Goal: Task Accomplishment & Management: Use online tool/utility

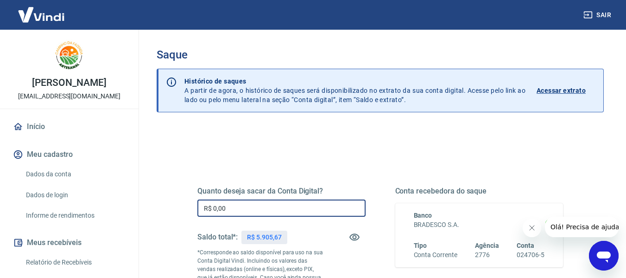
click at [250, 206] on input "R$ 0,00" at bounding box center [281, 207] width 168 height 17
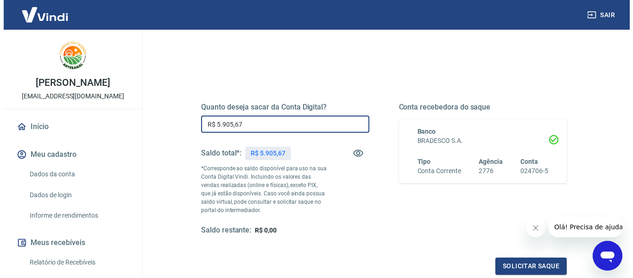
scroll to position [86, 0]
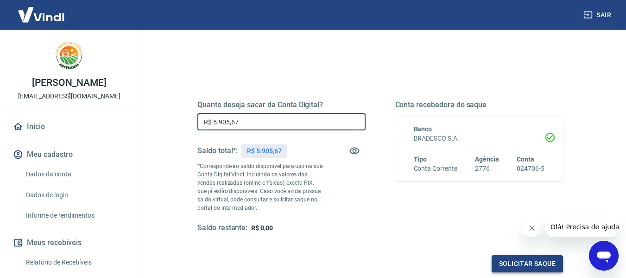
type input "R$ 5.905,67"
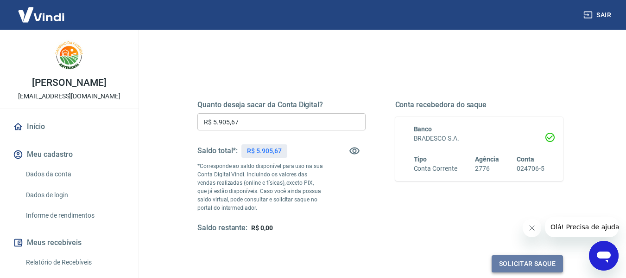
click at [524, 264] on button "Solicitar saque" at bounding box center [527, 263] width 71 height 17
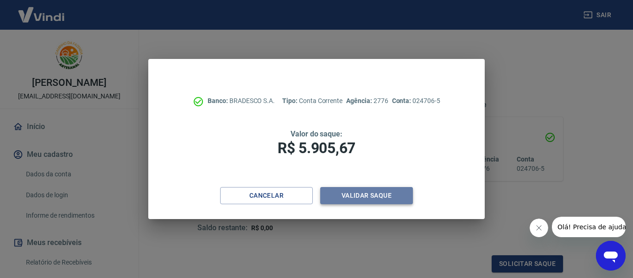
click at [366, 195] on button "Validar saque" at bounding box center [366, 195] width 93 height 17
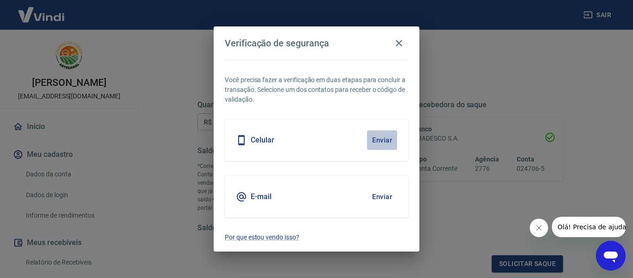
click at [379, 144] on button "Enviar" at bounding box center [382, 139] width 30 height 19
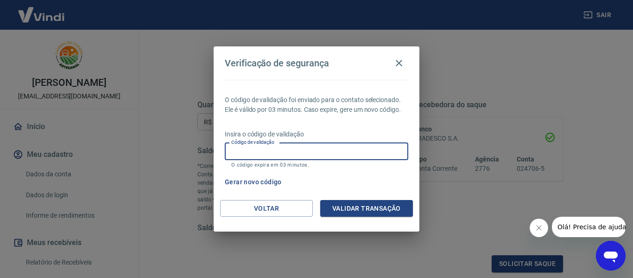
click at [344, 155] on input "Código de validação" at bounding box center [317, 151] width 184 height 17
type input "874949"
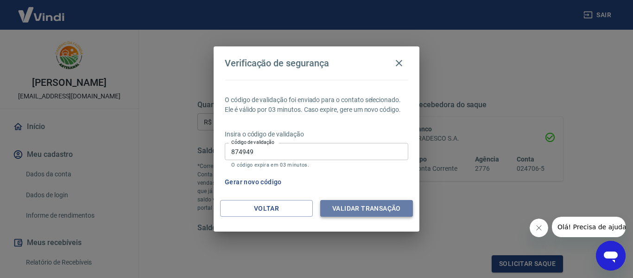
click at [350, 210] on button "Validar transação" at bounding box center [366, 208] width 93 height 17
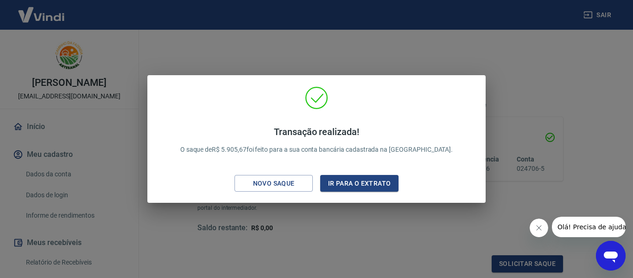
click at [503, 39] on div "Transação realizada! O saque de R$ 5.905,67 foi feito para a sua conta bancária…" at bounding box center [316, 139] width 633 height 278
